Goal: Communication & Community: Answer question/provide support

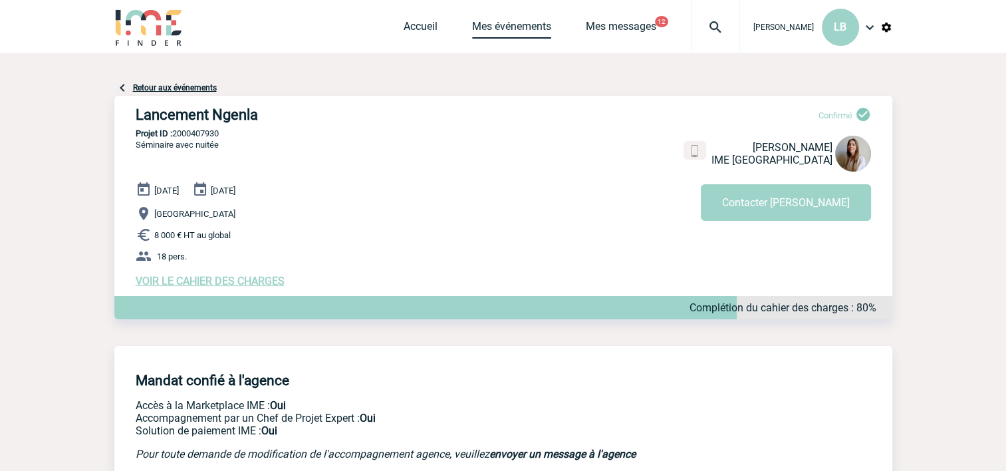
click at [499, 26] on link "Mes événements" at bounding box center [511, 29] width 79 height 19
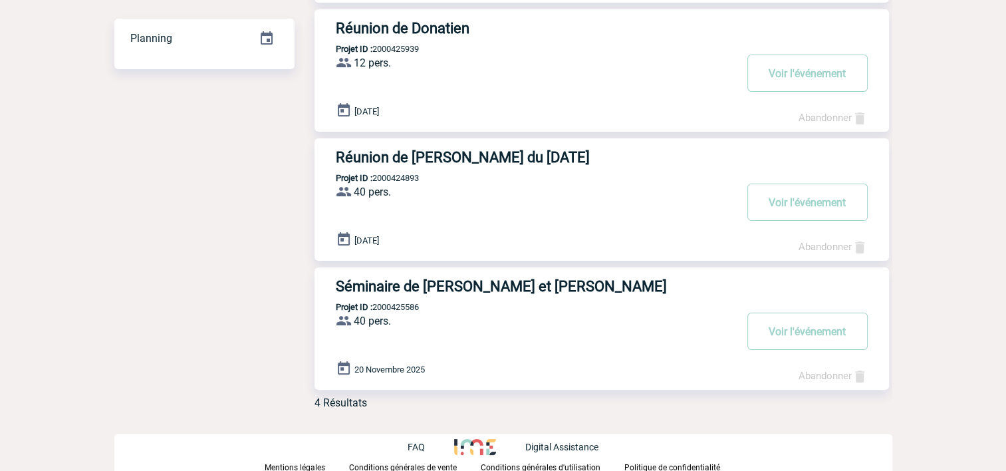
scroll to position [269, 0]
click at [420, 291] on h3 "Séminaire de [PERSON_NAME] et [PERSON_NAME]" at bounding box center [535, 286] width 399 height 17
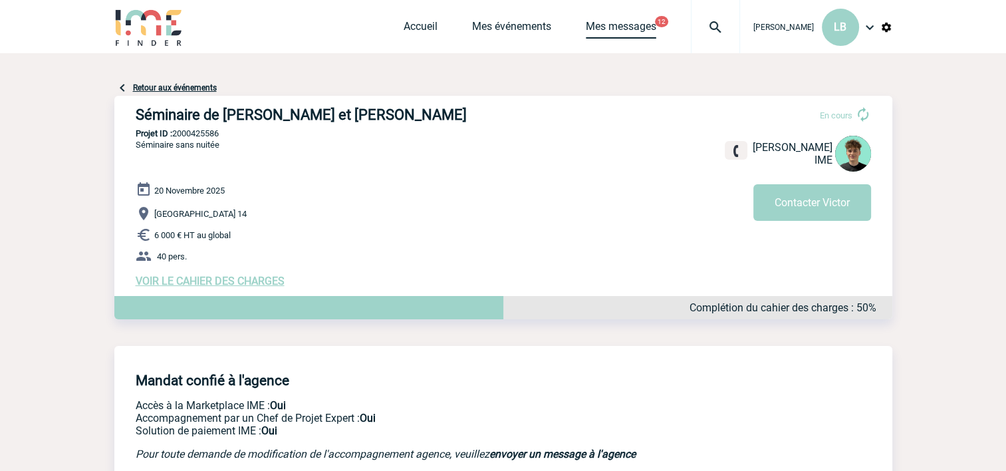
click at [613, 23] on link "Mes messages" at bounding box center [621, 29] width 71 height 19
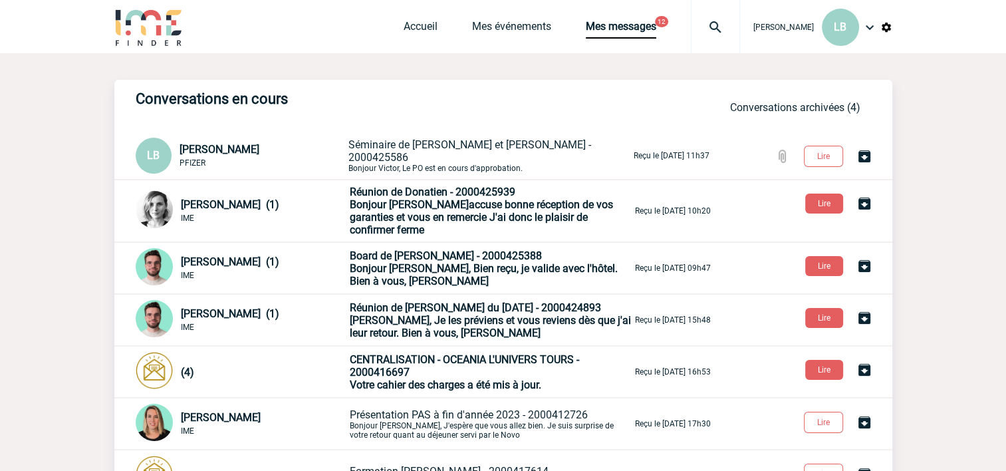
click at [432, 158] on p "Séminaire de [PERSON_NAME] et [PERSON_NAME] - 2000425586 [PERSON_NAME], Le PO e…" at bounding box center [490, 155] width 283 height 35
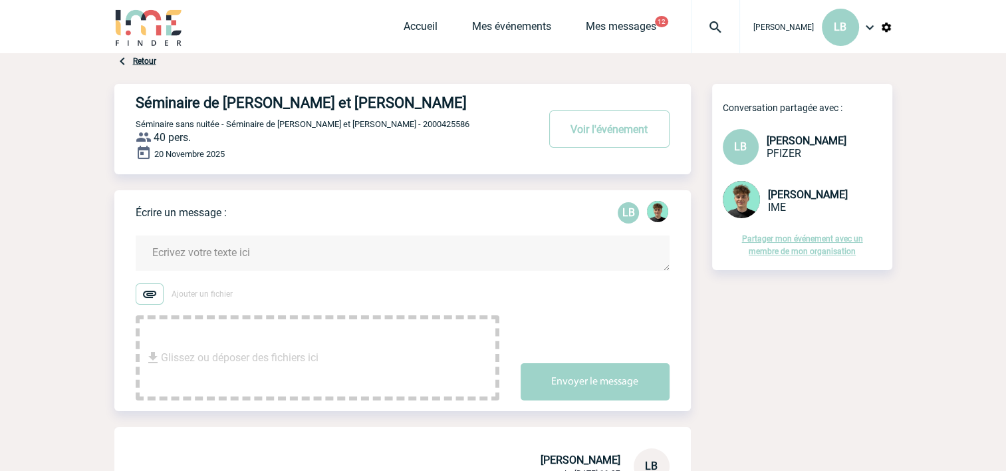
click at [231, 254] on textarea at bounding box center [403, 252] width 534 height 35
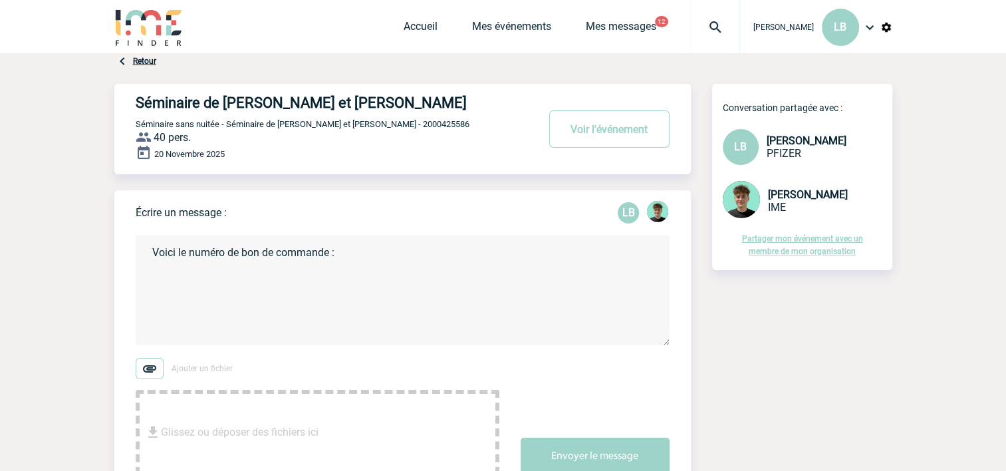
paste textarea "9501092024"
type textarea "Voici le numéro de bon de commande : 9501092024"
click at [626, 463] on button "Envoyer le message" at bounding box center [595, 456] width 149 height 37
